Goal: Task Accomplishment & Management: Use online tool/utility

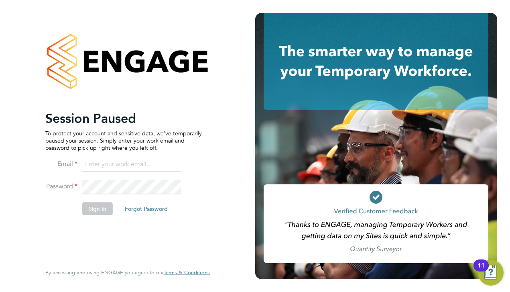
type input "[PERSON_NAME][EMAIL_ADDRESS][DOMAIN_NAME]"
click at [92, 206] on button "Sign In" at bounding box center [97, 208] width 31 height 13
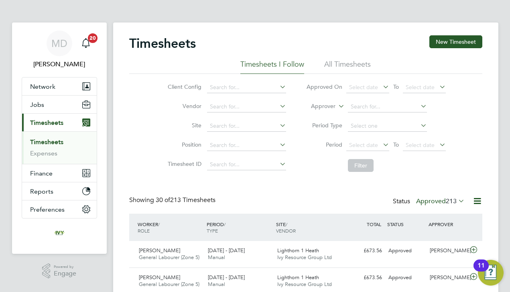
click at [428, 201] on label "Approved 213" at bounding box center [440, 201] width 49 height 8
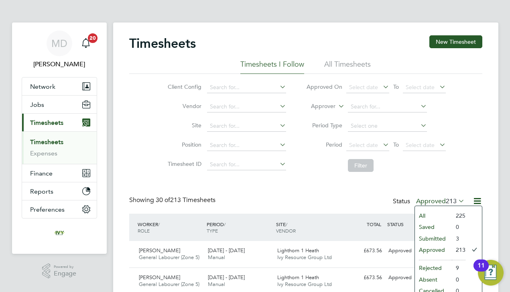
click at [430, 236] on li "Submitted" at bounding box center [433, 238] width 37 height 11
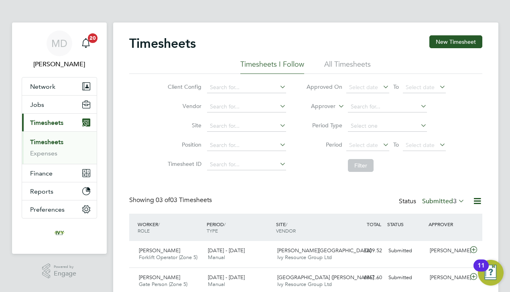
click at [329, 193] on div "Timesheets New Timesheet Timesheets I Follow All Timesheets Client Config Vendo…" at bounding box center [305, 178] width 353 height 286
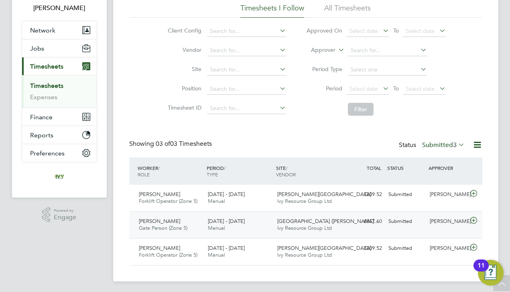
click at [297, 226] on span "Ivy Resource Group Ltd" at bounding box center [304, 227] width 55 height 7
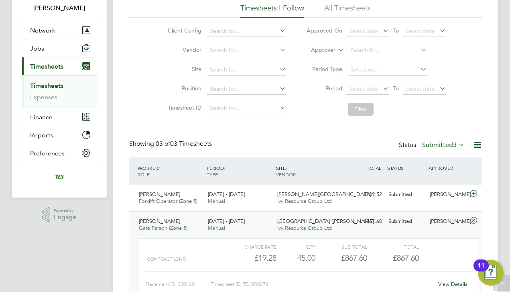
click at [120, 256] on div "Timesheets New Timesheet Timesheets I Follow All Timesheets Client Config Vendo…" at bounding box center [305, 160] width 385 height 389
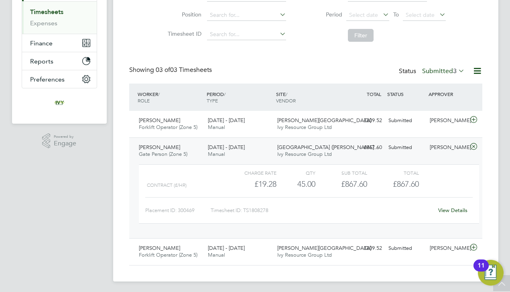
click at [454, 210] on link "View Details" at bounding box center [452, 210] width 29 height 7
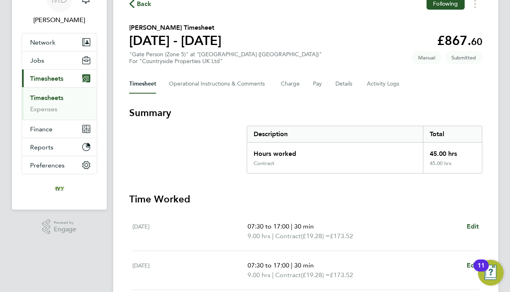
scroll to position [43, 0]
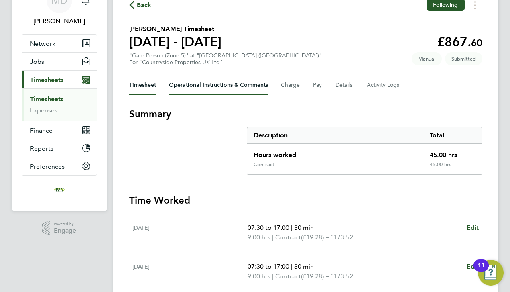
click at [181, 83] on Comments-tab "Operational Instructions & Comments" at bounding box center [218, 84] width 99 height 19
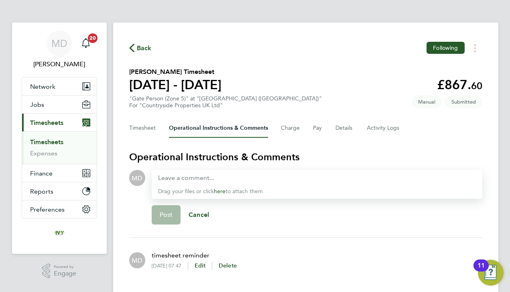
click at [58, 139] on link "Timesheets" at bounding box center [46, 142] width 33 height 8
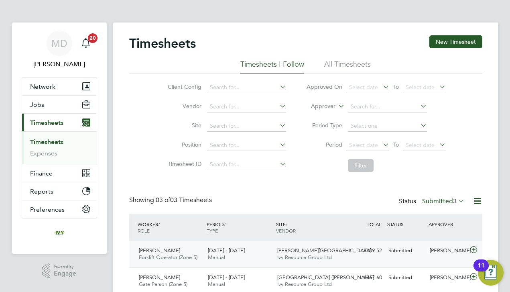
click at [408, 251] on div "Submitted" at bounding box center [406, 250] width 42 height 13
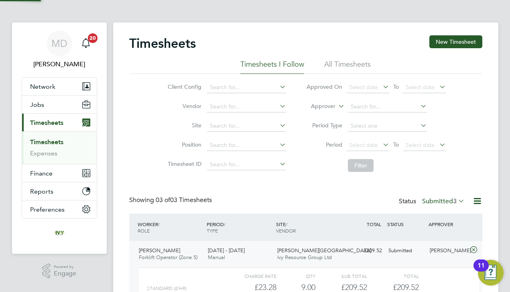
scroll to position [14, 78]
click at [269, 185] on div "Timesheets New Timesheet Timesheets I Follow All Timesheets Client Config Vendo…" at bounding box center [305, 215] width 353 height 360
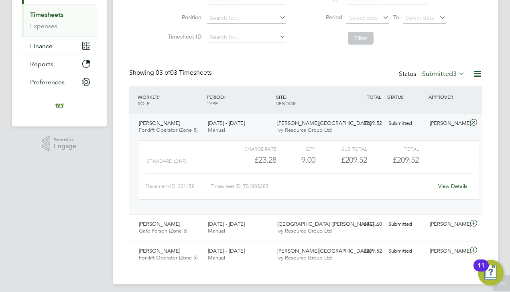
scroll to position [131, 0]
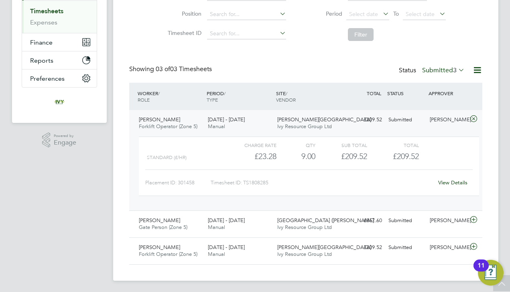
click at [460, 183] on link "View Details" at bounding box center [452, 182] width 29 height 7
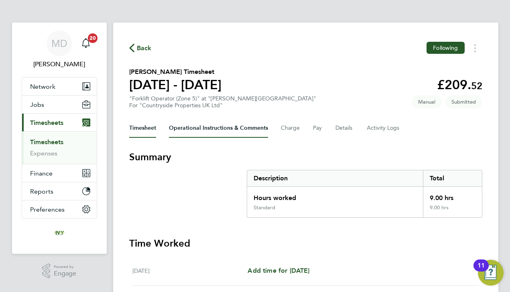
click at [196, 130] on Comments-tab "Operational Instructions & Comments" at bounding box center [218, 127] width 99 height 19
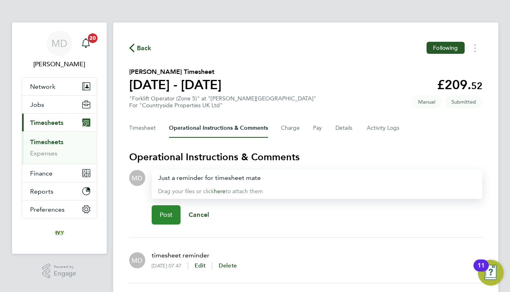
click at [167, 219] on button "Post" at bounding box center [166, 214] width 29 height 19
